Goal: Task Accomplishment & Management: Use online tool/utility

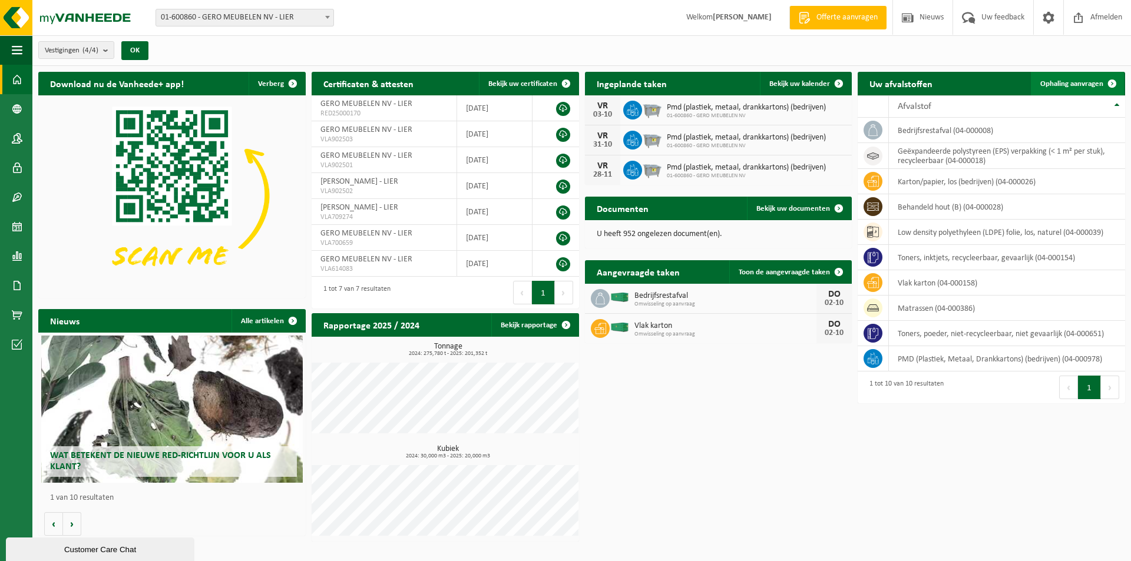
click at [1069, 78] on link "Ophaling aanvragen" at bounding box center [1077, 84] width 93 height 24
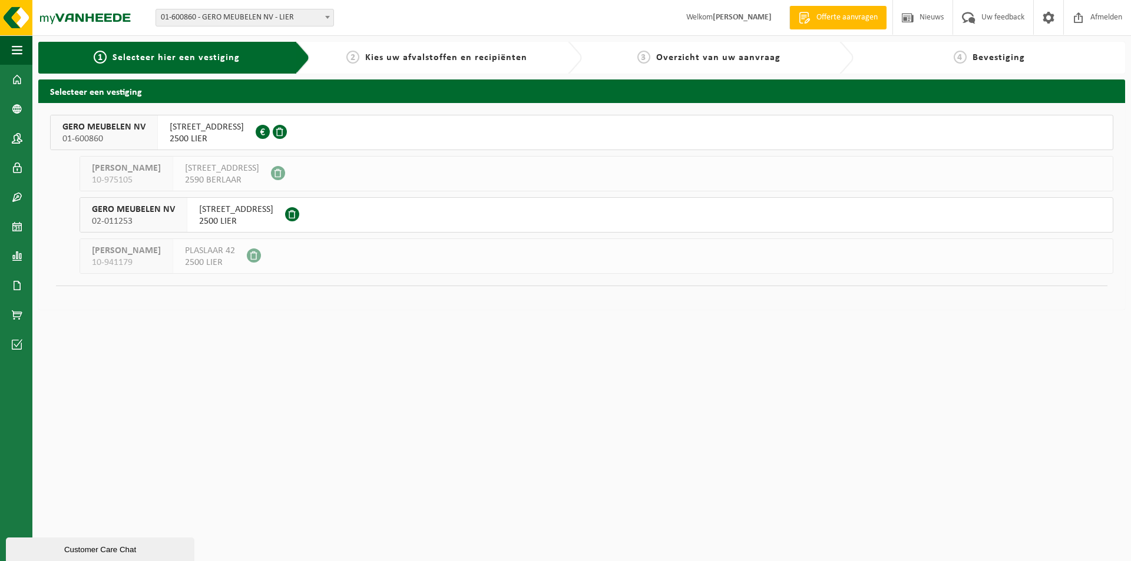
click at [244, 128] on span "AARSCHOTSESTEENWEG 151" at bounding box center [207, 127] width 74 height 12
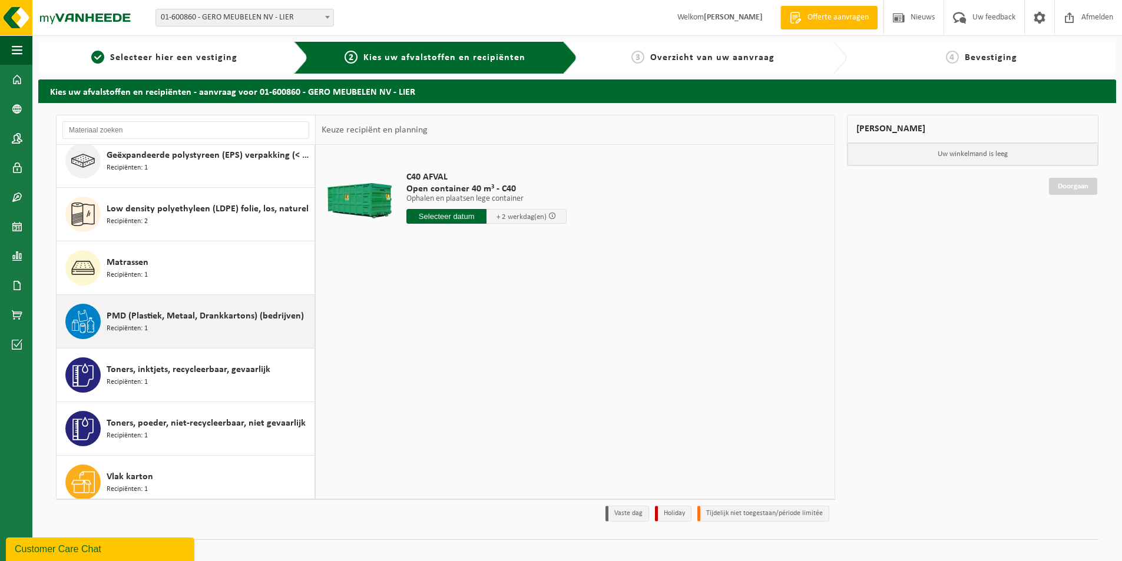
scroll to position [59, 0]
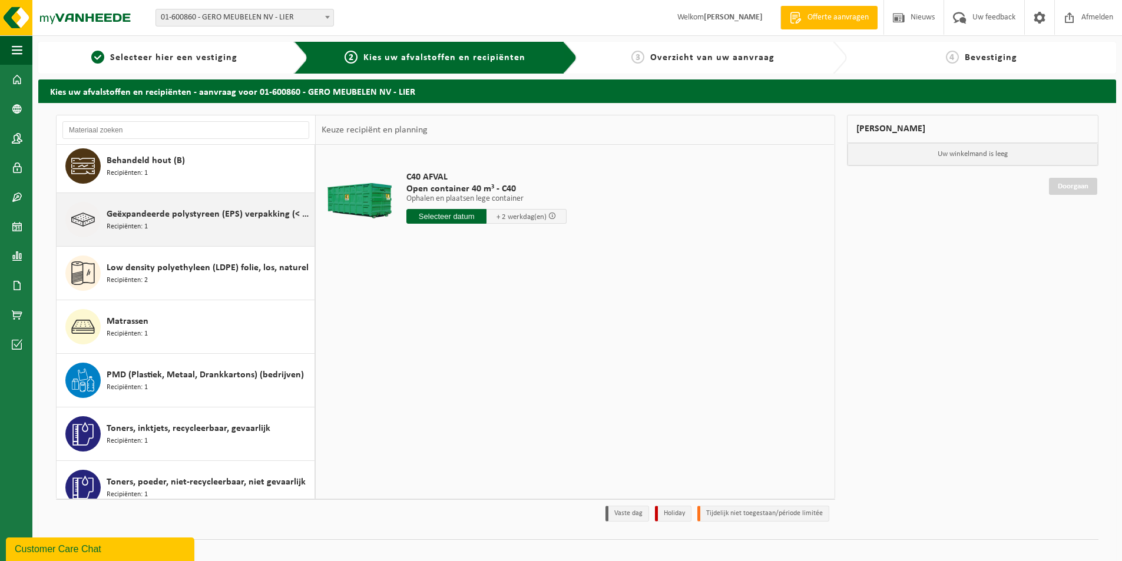
click at [193, 217] on span "Geëxpandeerde polystyreen (EPS) verpakking (< 1 m² per stuk), recycleerbaar" at bounding box center [209, 214] width 205 height 14
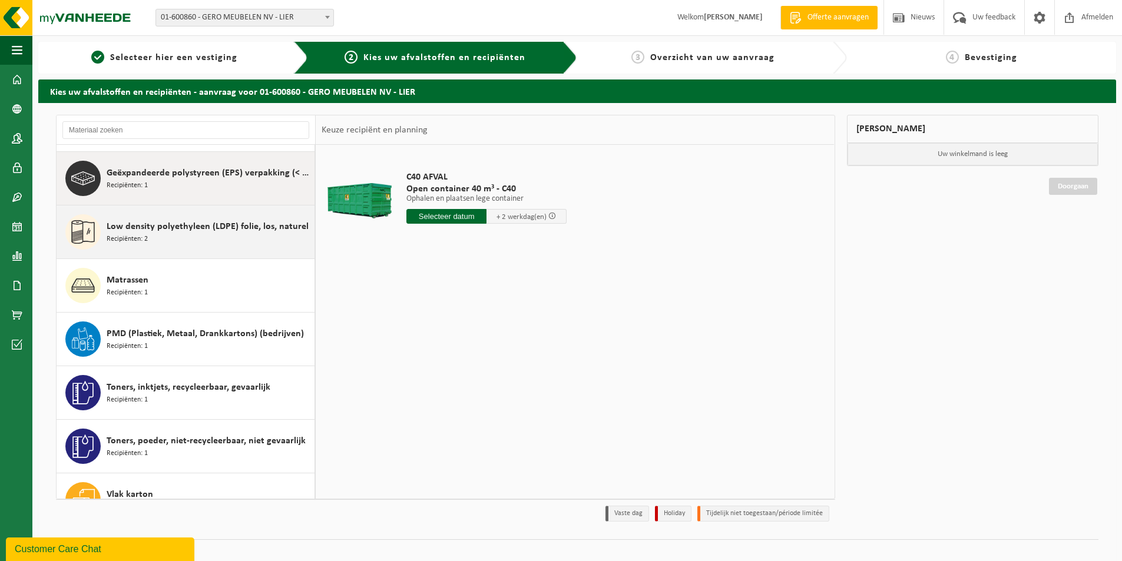
scroll to position [107, 0]
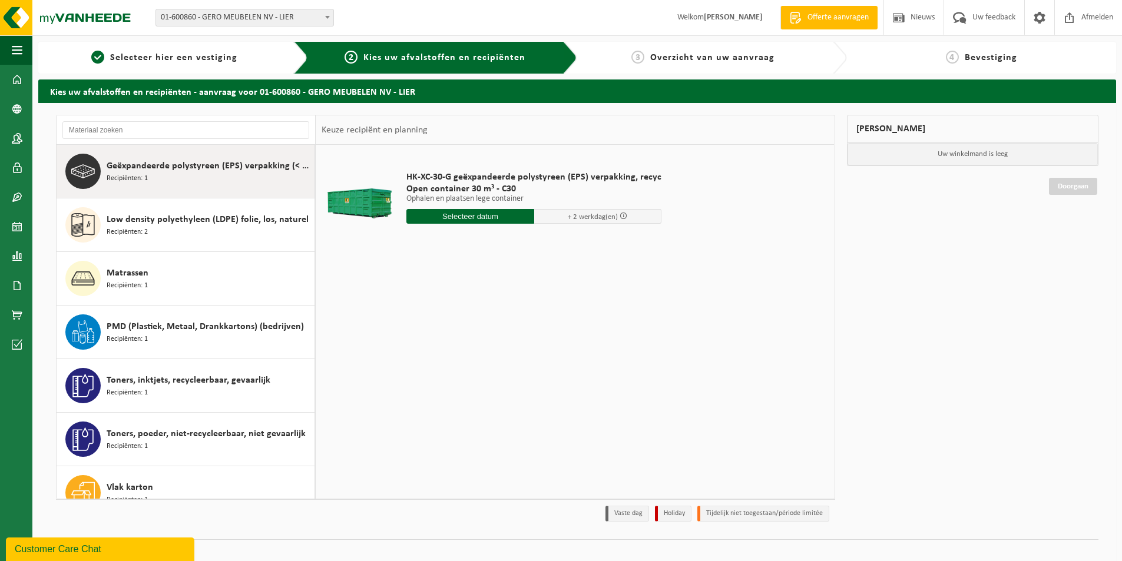
click at [478, 216] on input "text" at bounding box center [470, 216] width 128 height 15
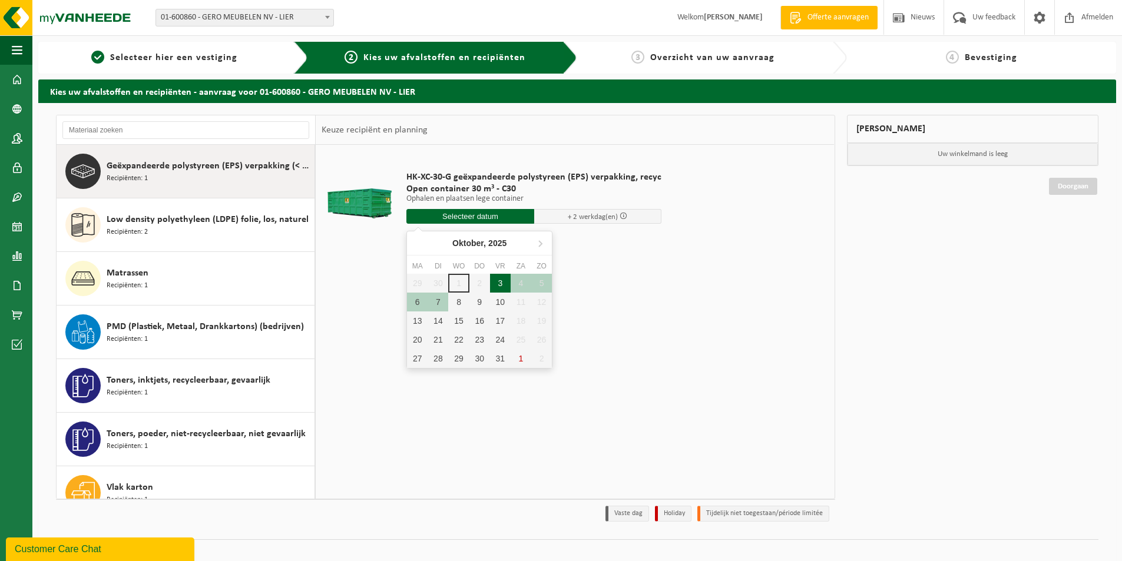
click at [501, 282] on div "3" at bounding box center [500, 283] width 21 height 19
type input "Van 2025-10-03"
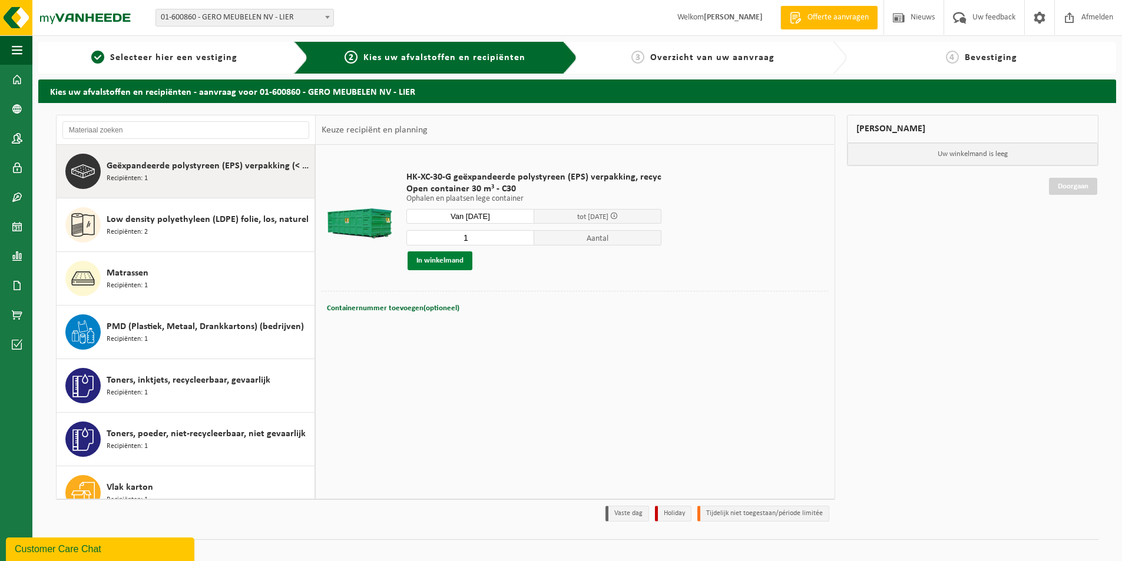
click at [450, 259] on button "In winkelmand" at bounding box center [440, 261] width 65 height 19
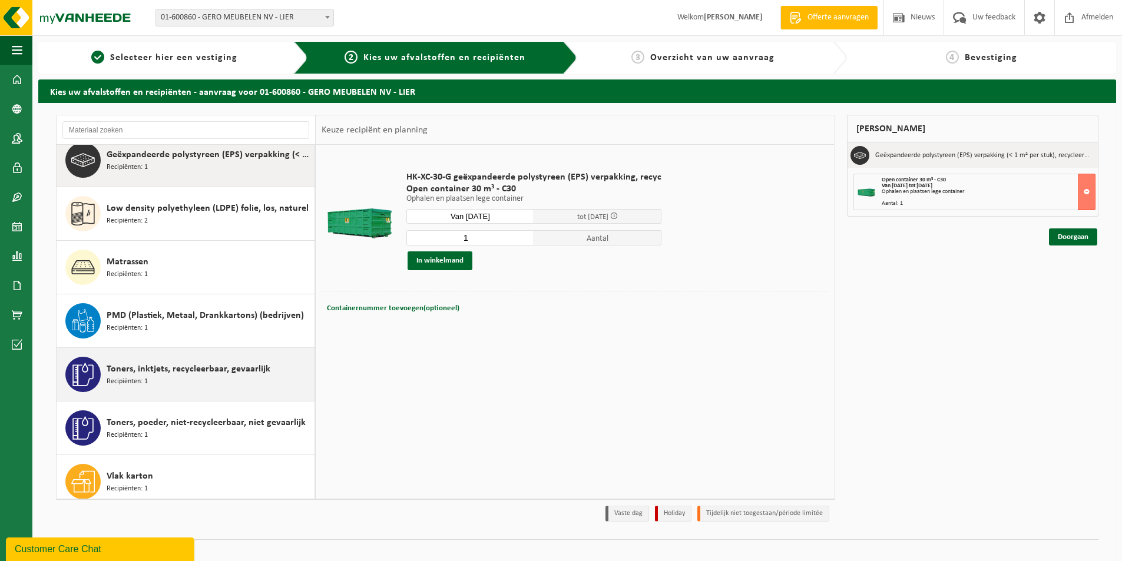
scroll to position [128, 0]
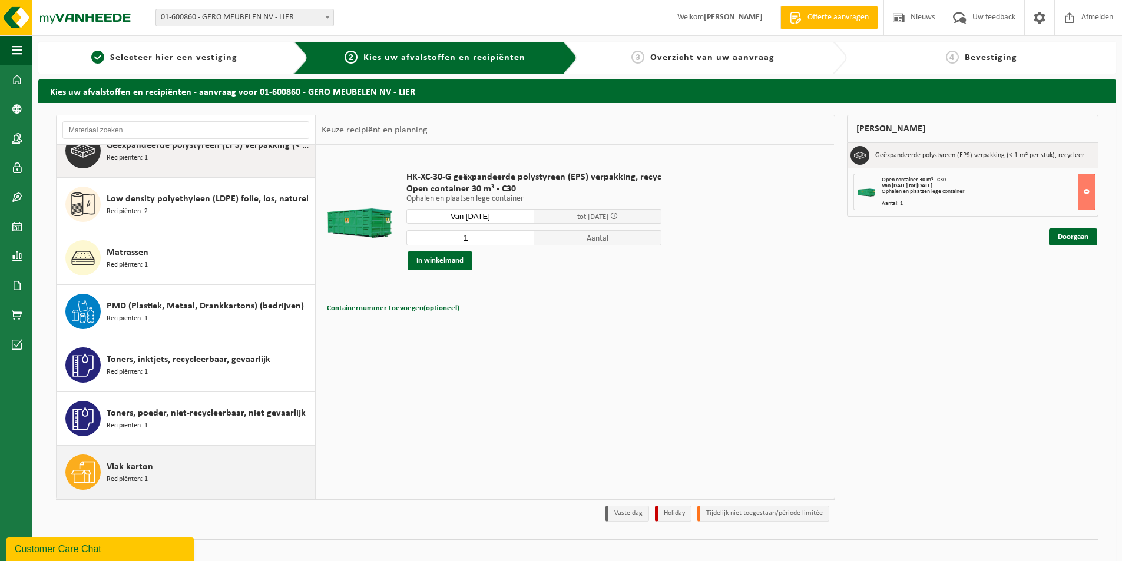
click at [197, 478] on div "Vlak karton Recipiënten: 1" at bounding box center [209, 472] width 205 height 35
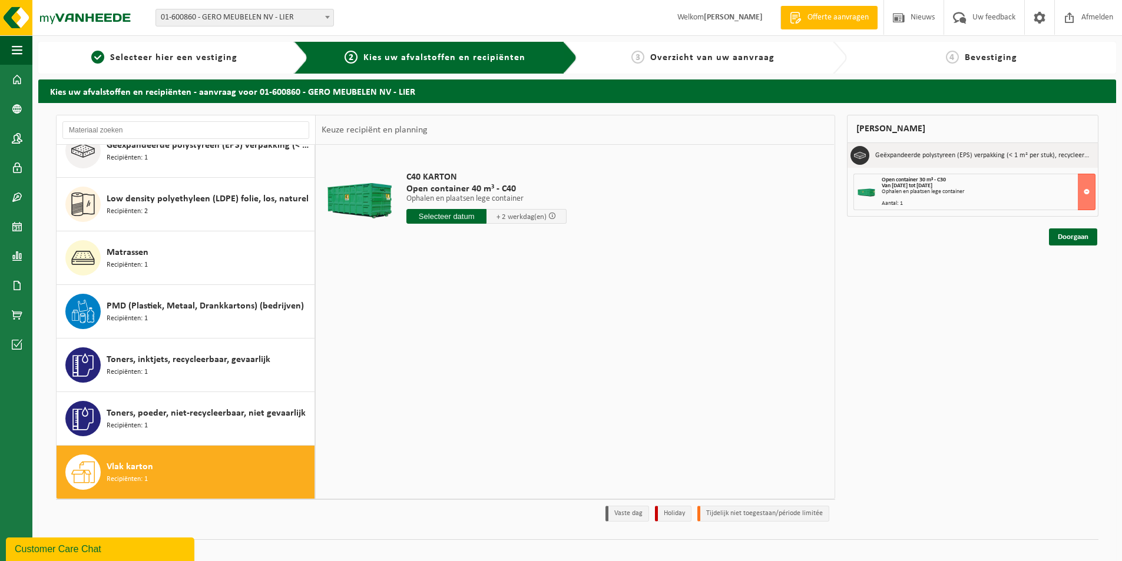
click at [446, 214] on input "text" at bounding box center [446, 216] width 80 height 15
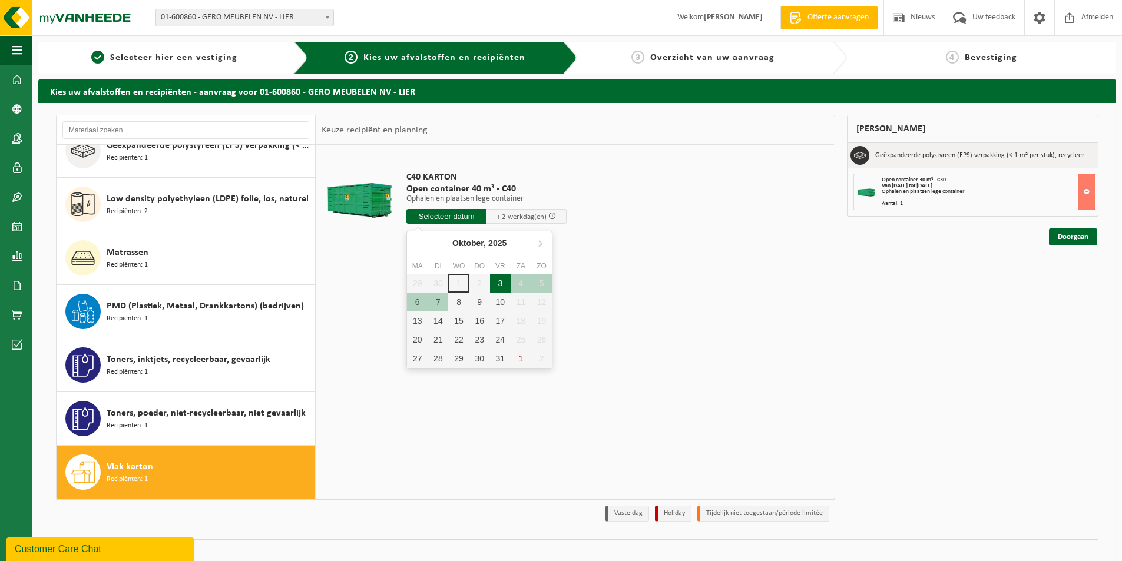
click at [498, 284] on div "3" at bounding box center [500, 283] width 21 height 19
type input "Van 2025-10-03"
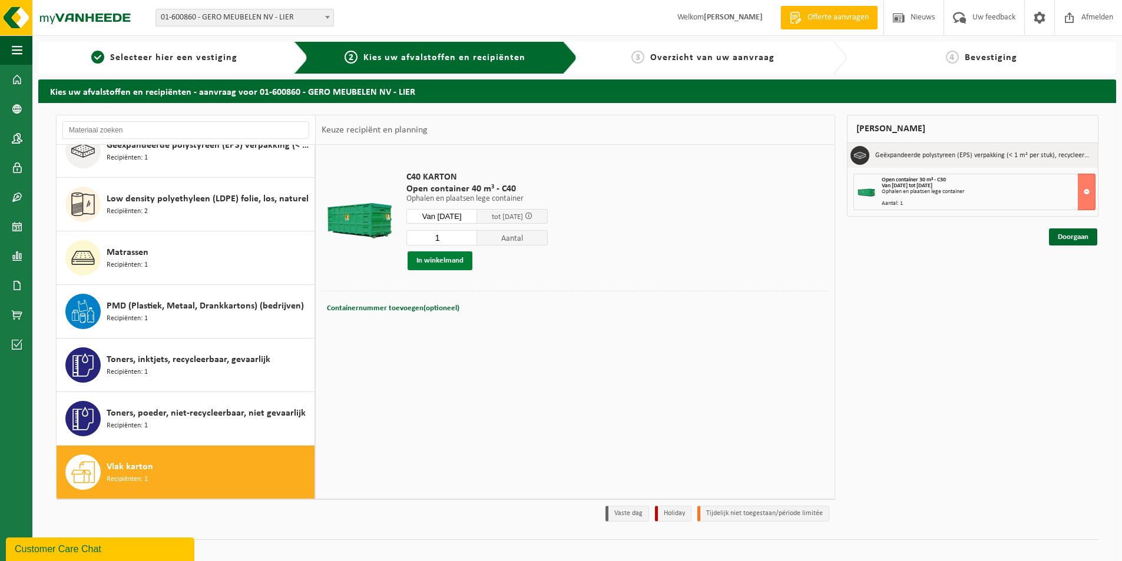
click at [435, 259] on button "In winkelmand" at bounding box center [440, 261] width 65 height 19
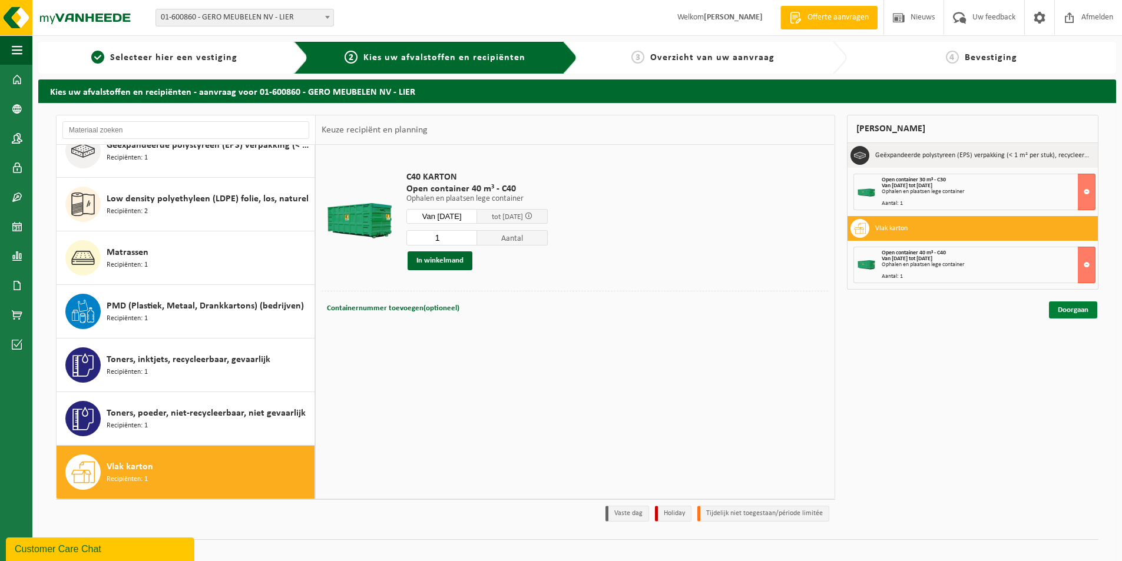
click at [1070, 306] on link "Doorgaan" at bounding box center [1073, 310] width 48 height 17
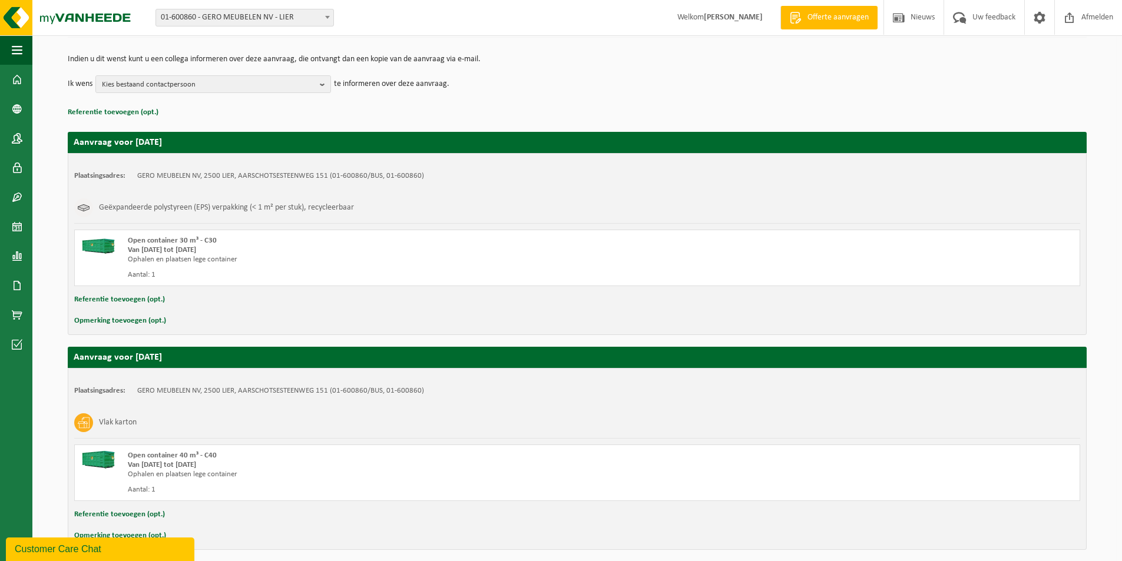
scroll to position [159, 0]
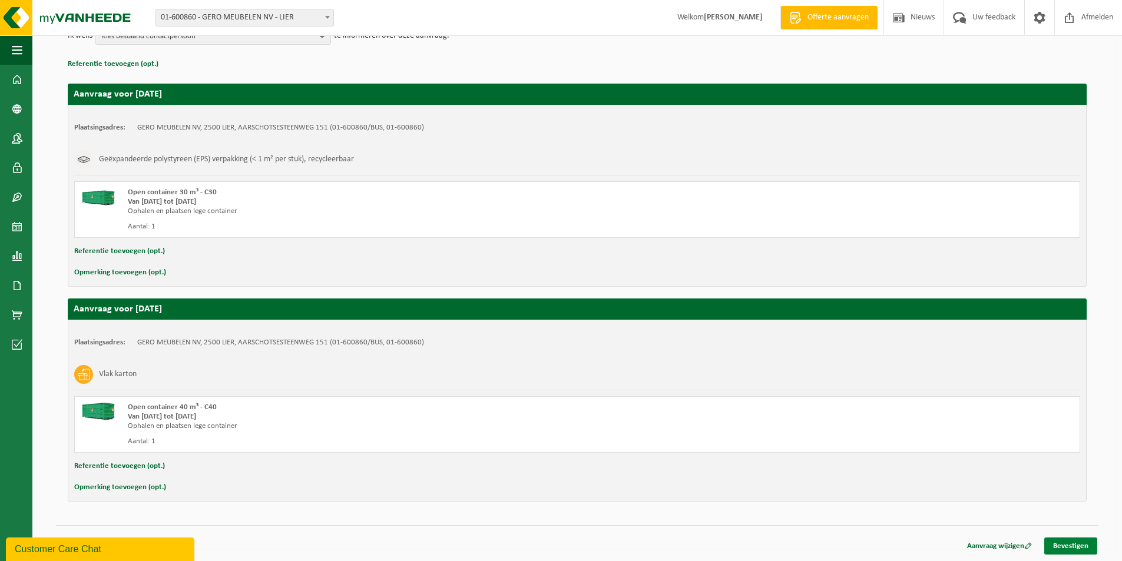
click at [1079, 543] on link "Bevestigen" at bounding box center [1070, 546] width 53 height 17
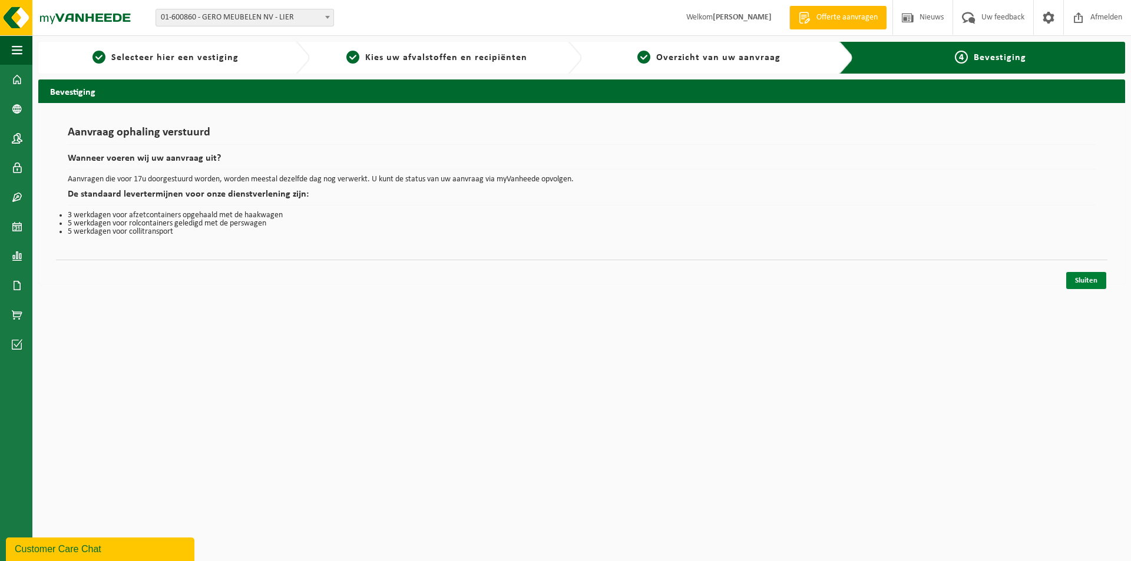
click at [1089, 280] on link "Sluiten" at bounding box center [1086, 280] width 40 height 17
